Goal: Navigation & Orientation: Find specific page/section

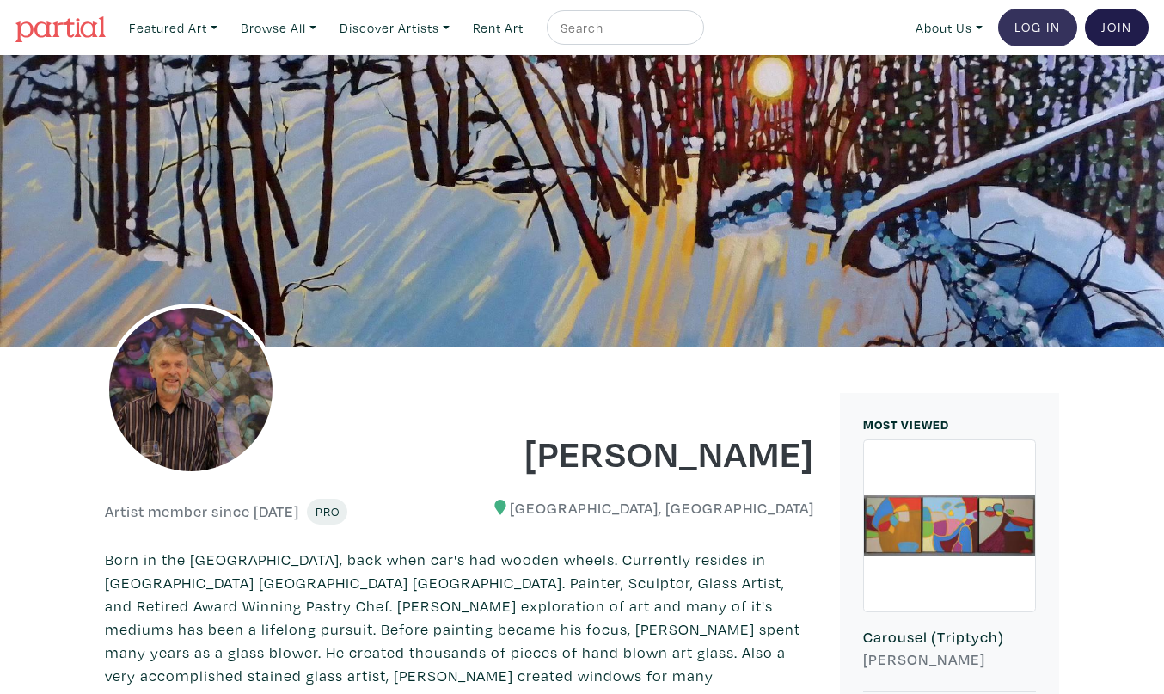
click at [1041, 29] on link "Log In" at bounding box center [1037, 28] width 79 height 38
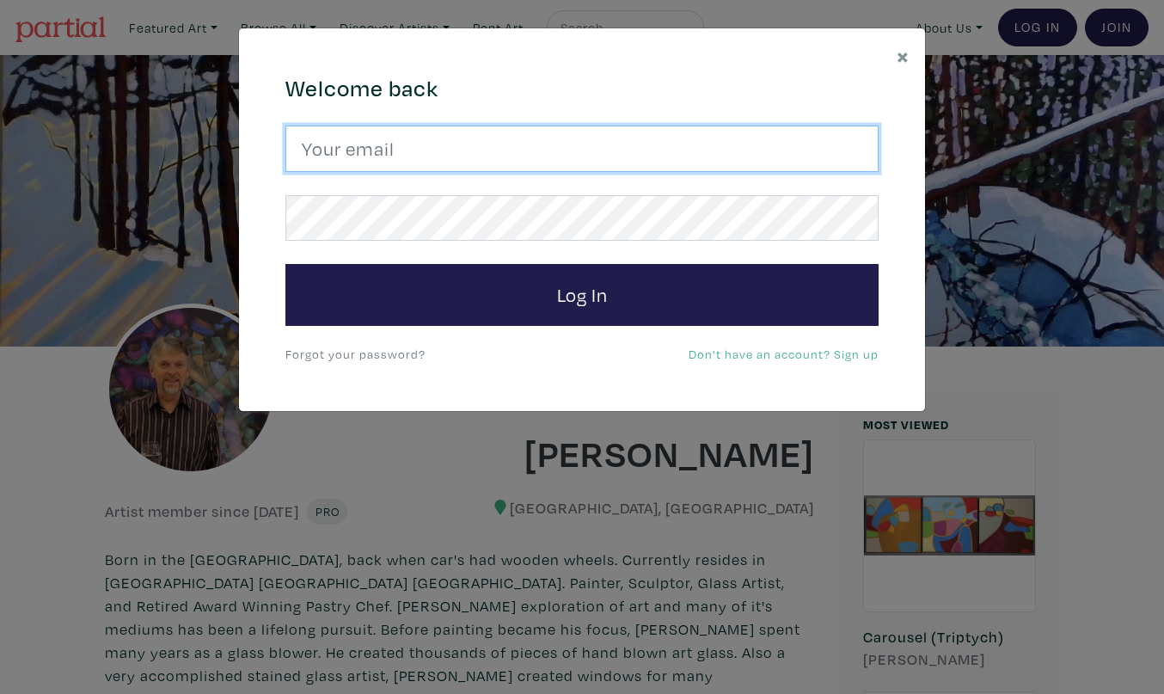
click at [729, 146] on input "email" at bounding box center [581, 149] width 593 height 46
type input "[EMAIL_ADDRESS][DOMAIN_NAME]"
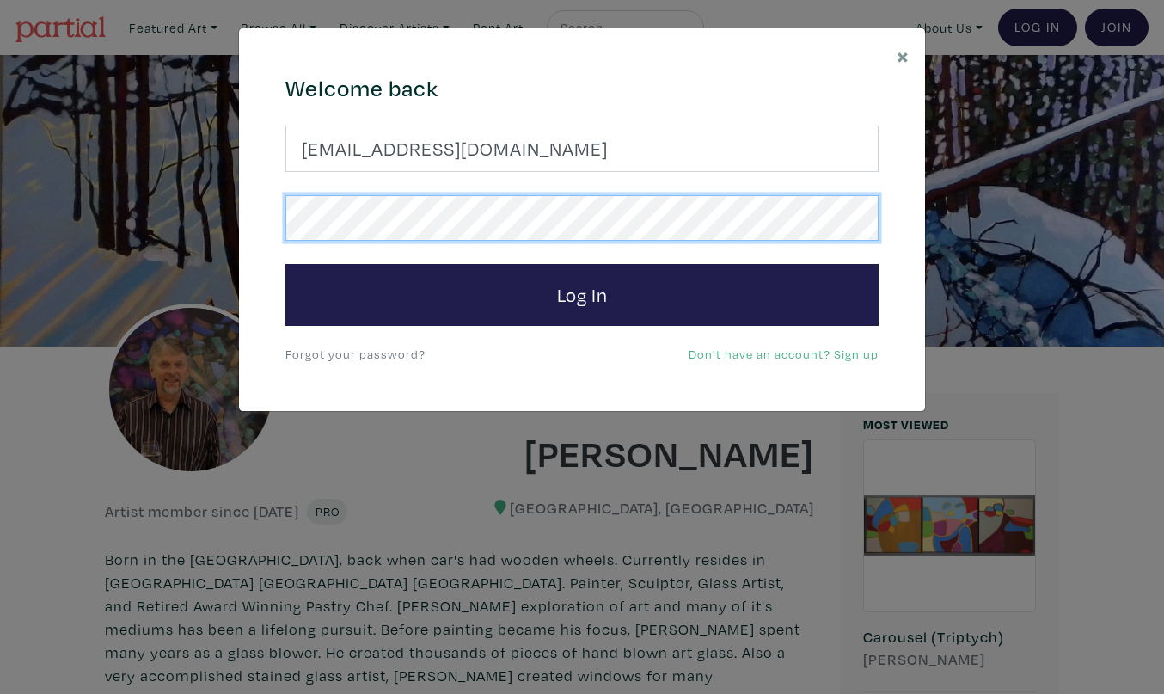
click at [582, 294] on button "Log In" at bounding box center [581, 295] width 593 height 62
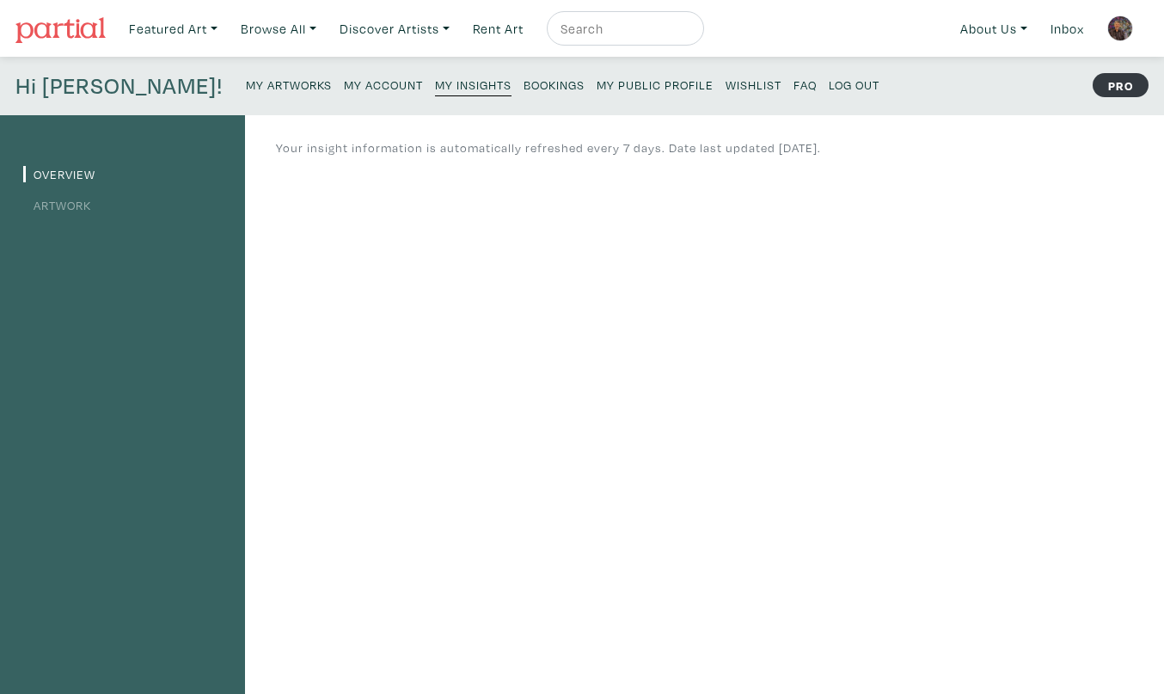
click at [59, 201] on link "Artwork" at bounding box center [57, 205] width 68 height 16
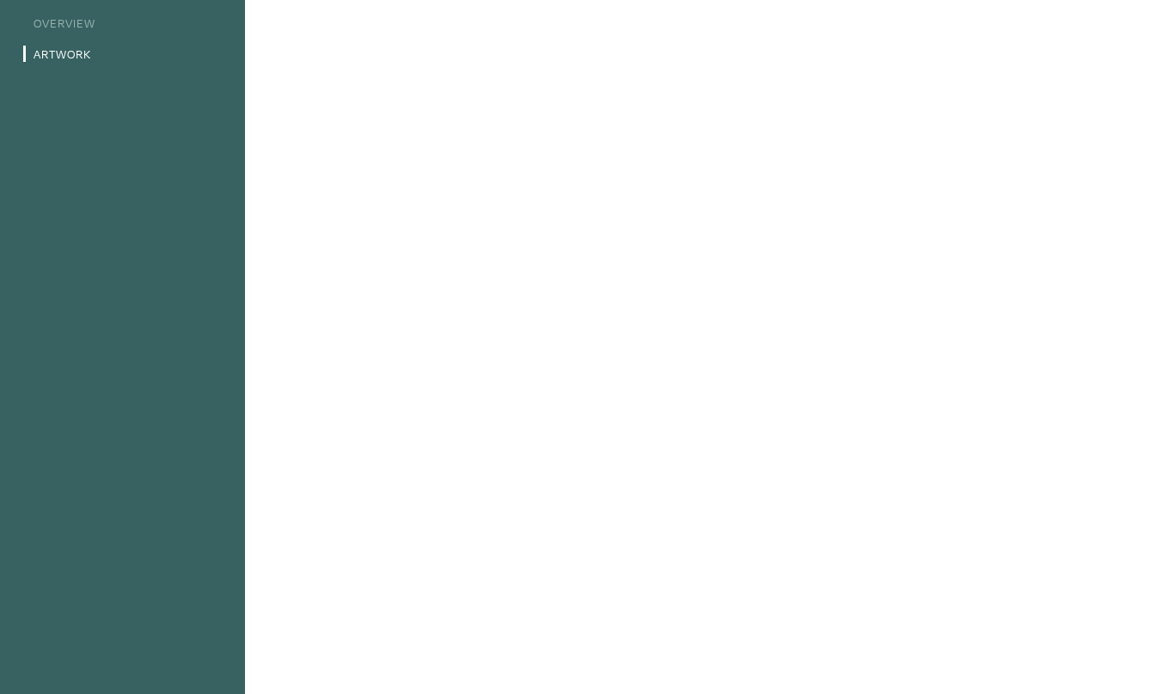
scroll to position [106, 0]
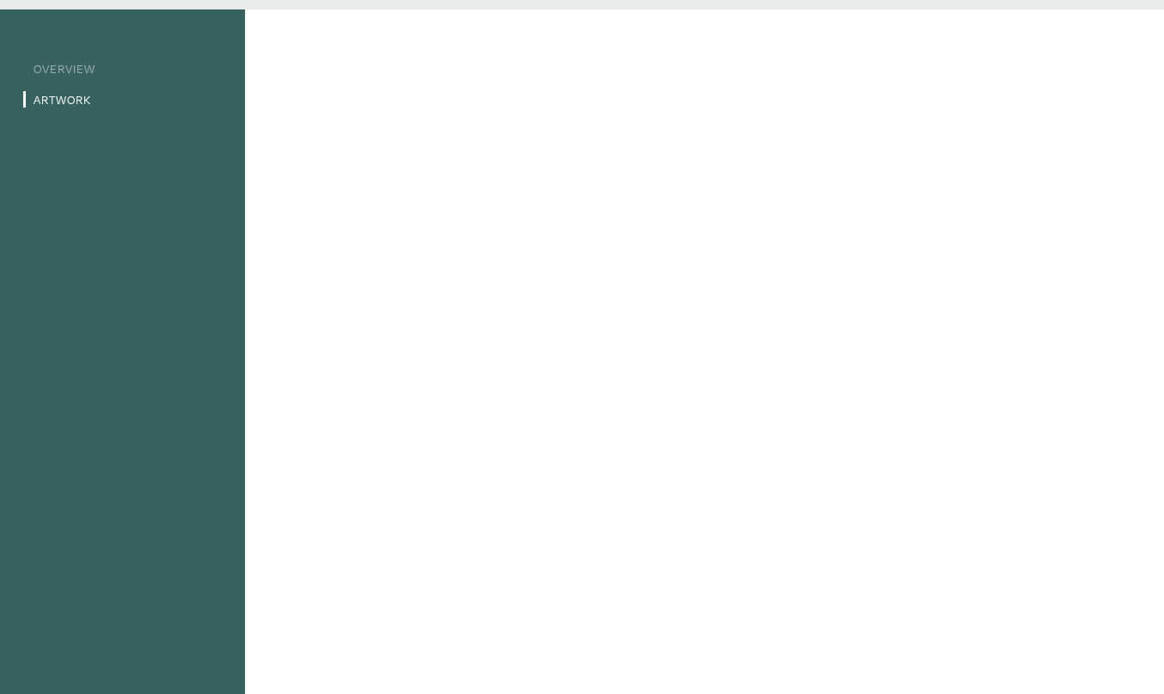
click at [191, 117] on div "Overview Artwork" at bounding box center [122, 473] width 245 height 928
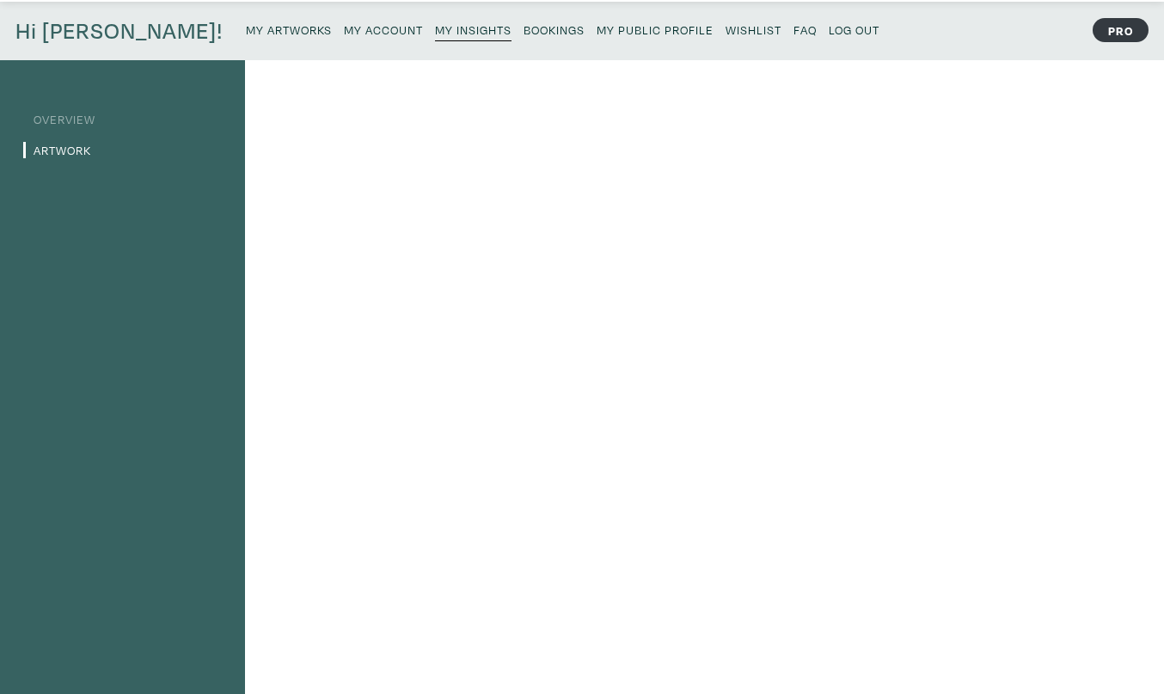
scroll to position [0, 0]
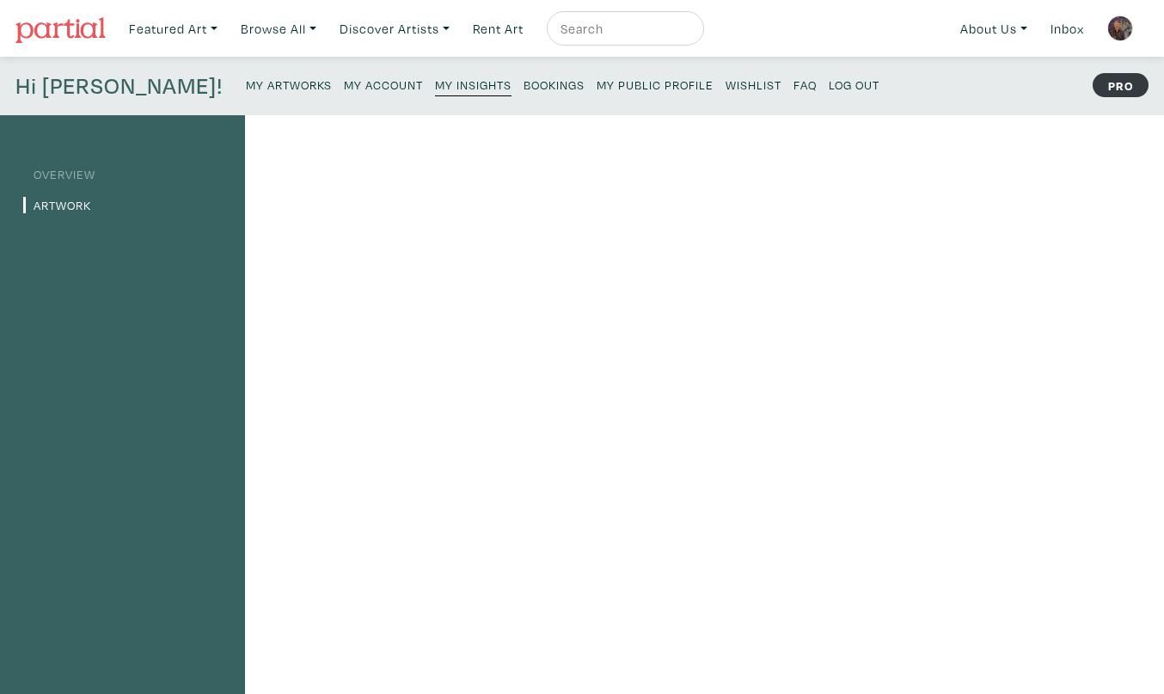
click at [67, 26] on img at bounding box center [60, 30] width 90 height 26
